Goal: Book appointment/travel/reservation

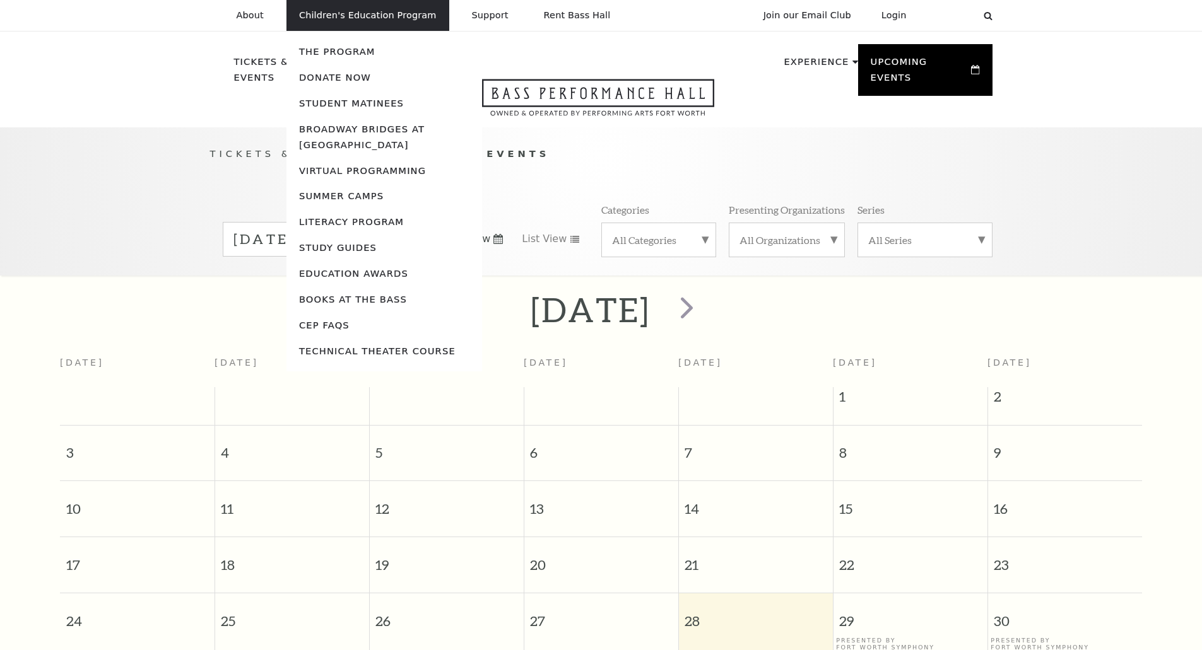
scroll to position [112, 0]
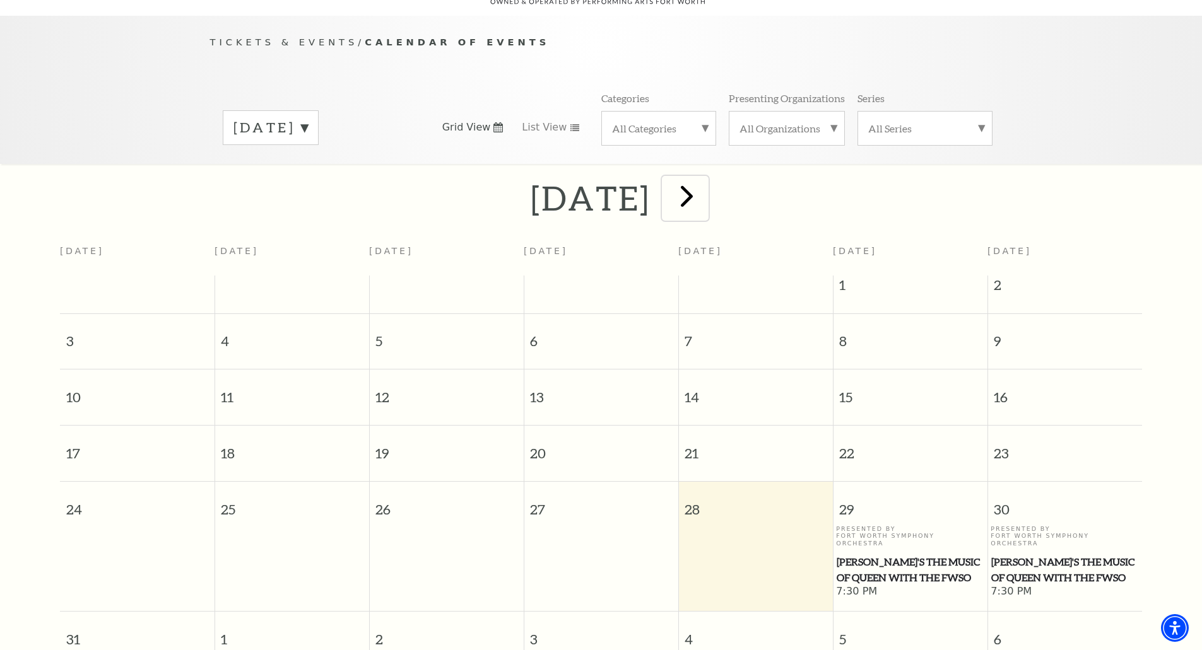
click at [705, 182] on span "next" at bounding box center [687, 196] width 36 height 36
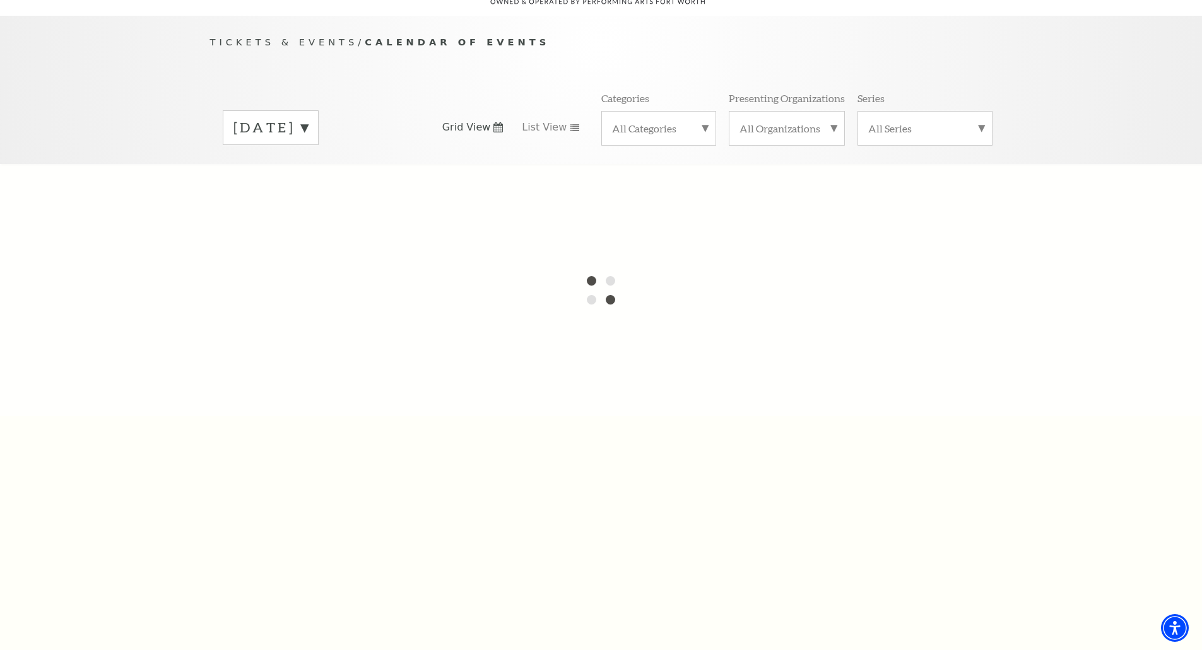
click at [308, 118] on label "[DATE]" at bounding box center [270, 128] width 74 height 20
click at [308, 118] on label "[DATE]" at bounding box center [270, 129] width 74 height 23
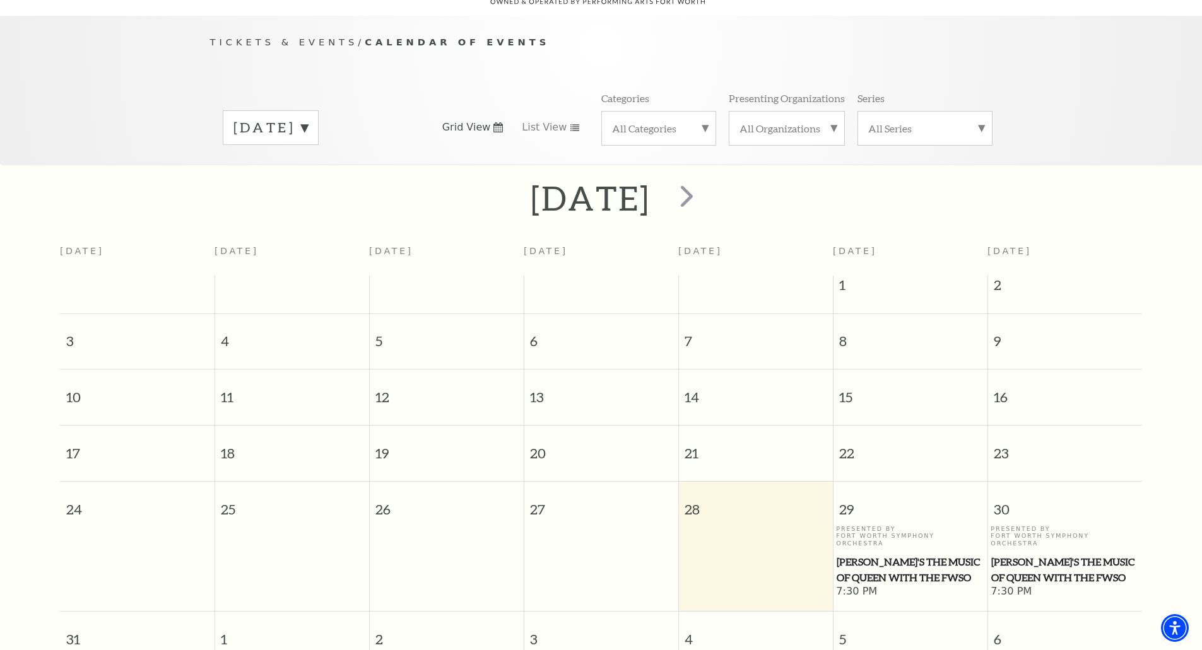
click at [308, 118] on label "[DATE]" at bounding box center [270, 128] width 74 height 20
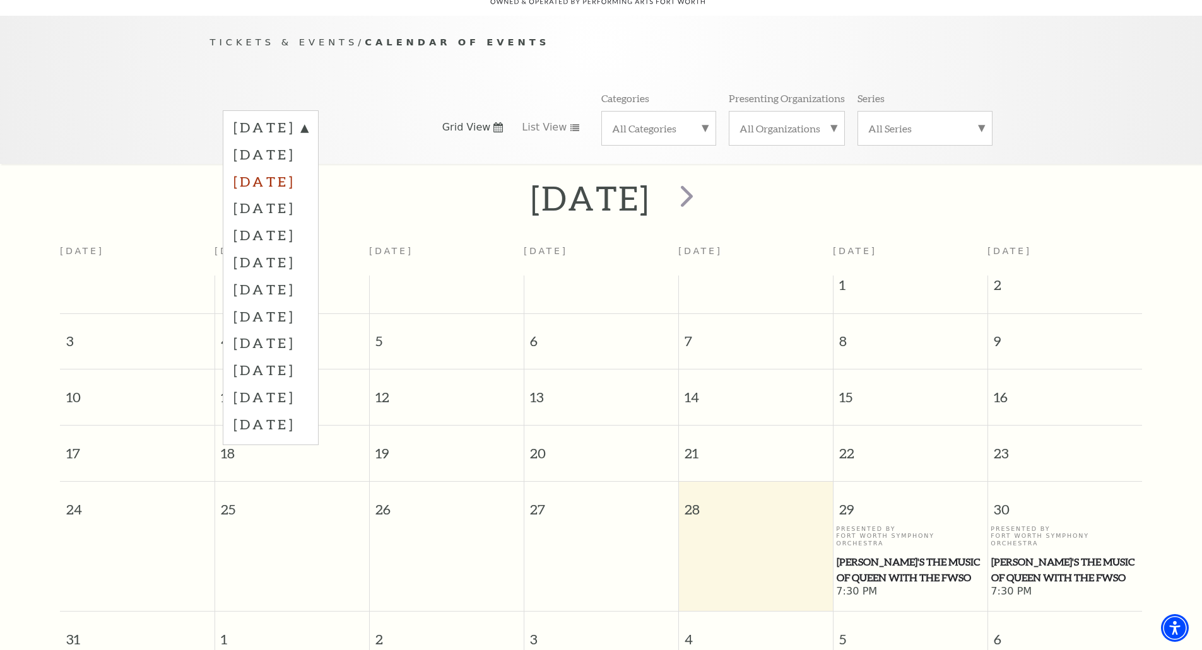
click at [303, 168] on label "[DATE]" at bounding box center [270, 181] width 74 height 27
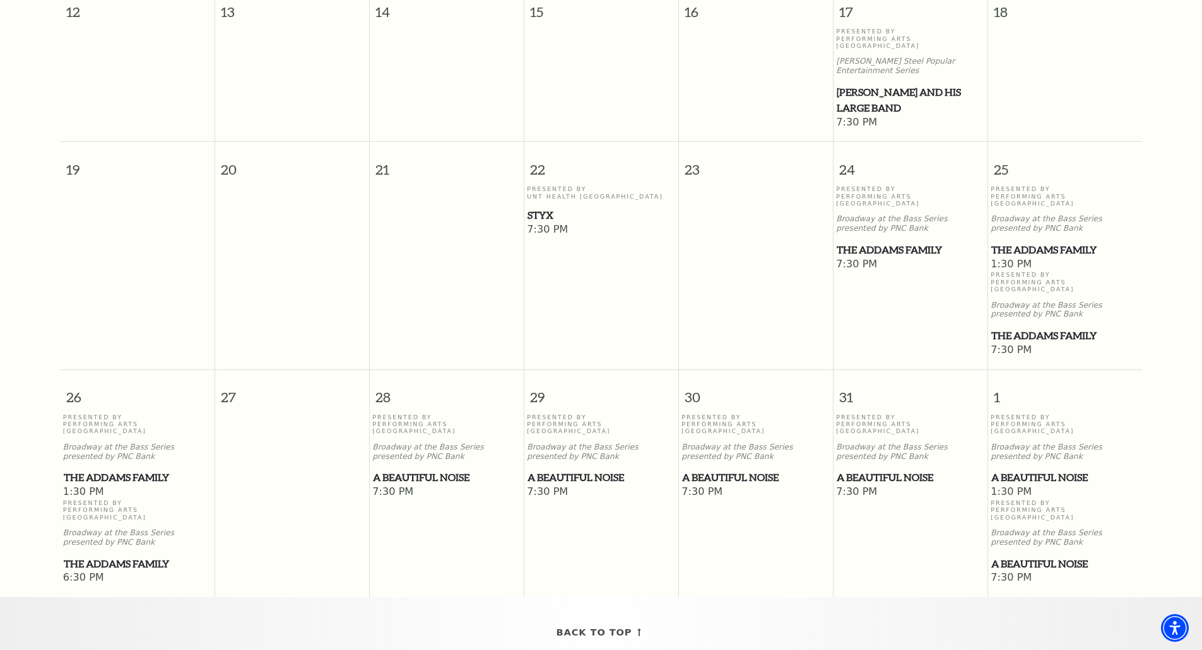
scroll to position [743, 0]
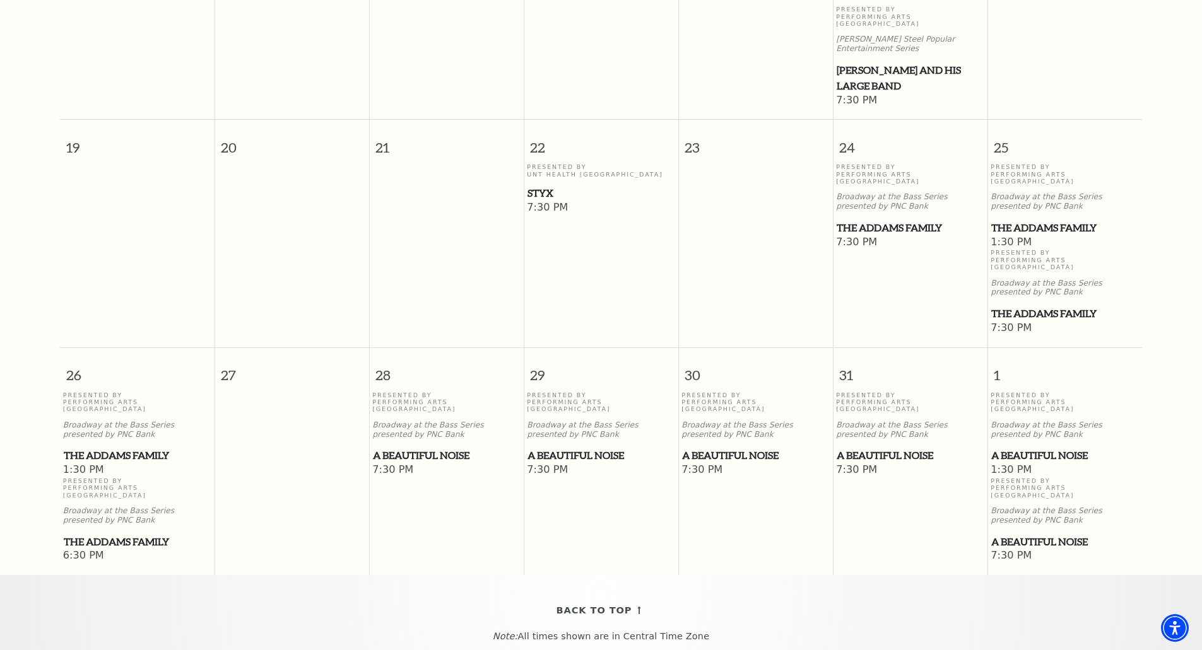
click at [420, 448] on span "A Beautiful Noise" at bounding box center [446, 456] width 147 height 16
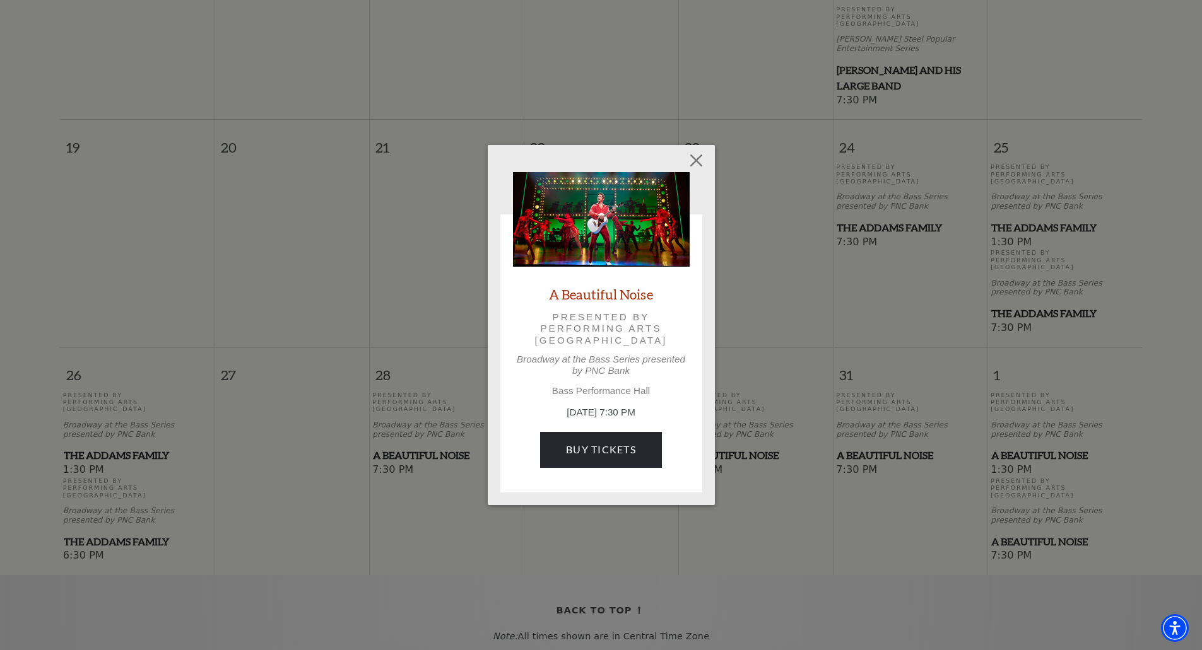
click at [603, 295] on link "A Beautiful Noise" at bounding box center [601, 294] width 104 height 17
